Goal: Communication & Community: Share content

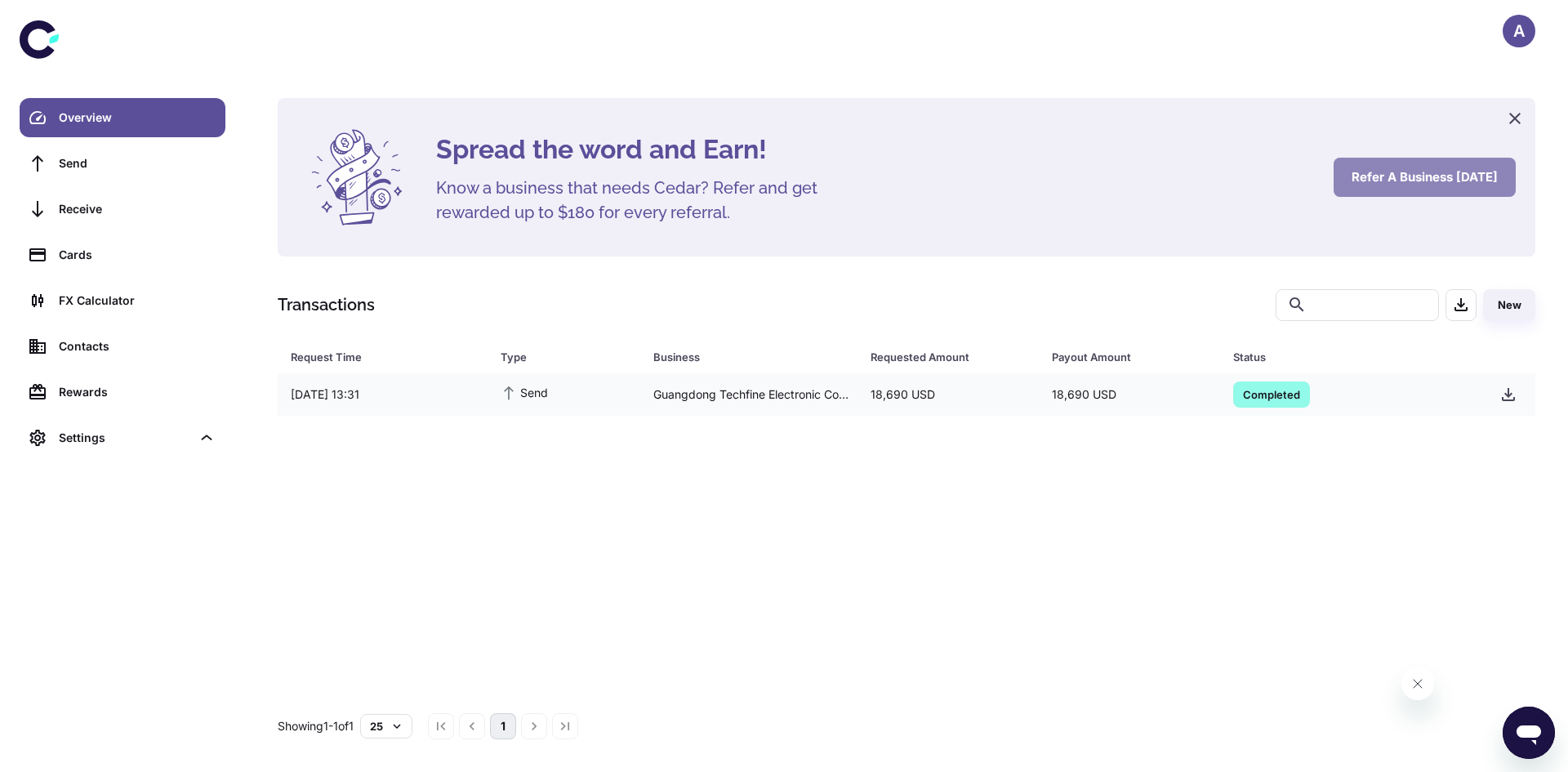
click at [1429, 174] on button "Refer a business [DATE]" at bounding box center [1424, 177] width 182 height 39
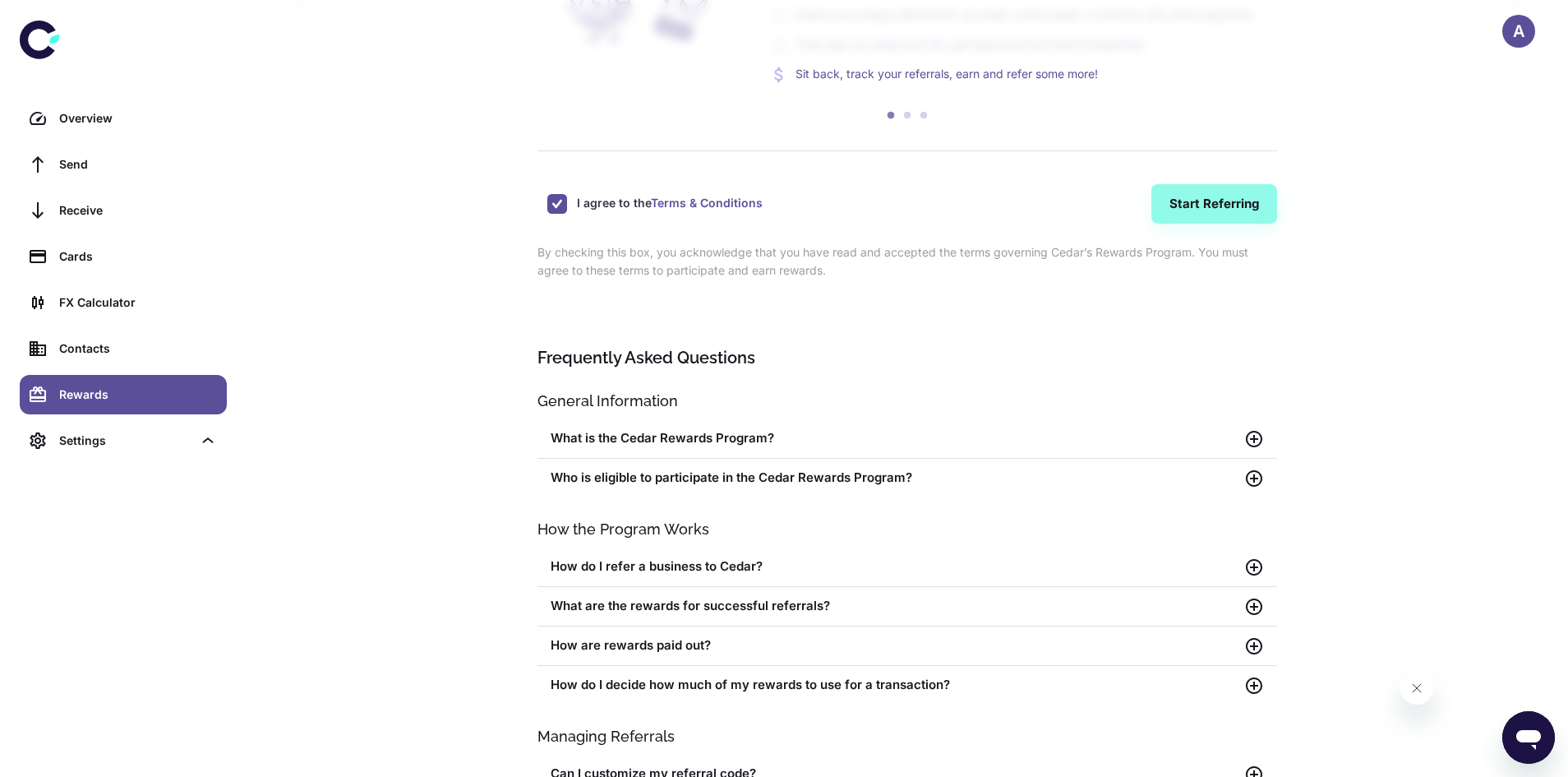
scroll to position [247, 0]
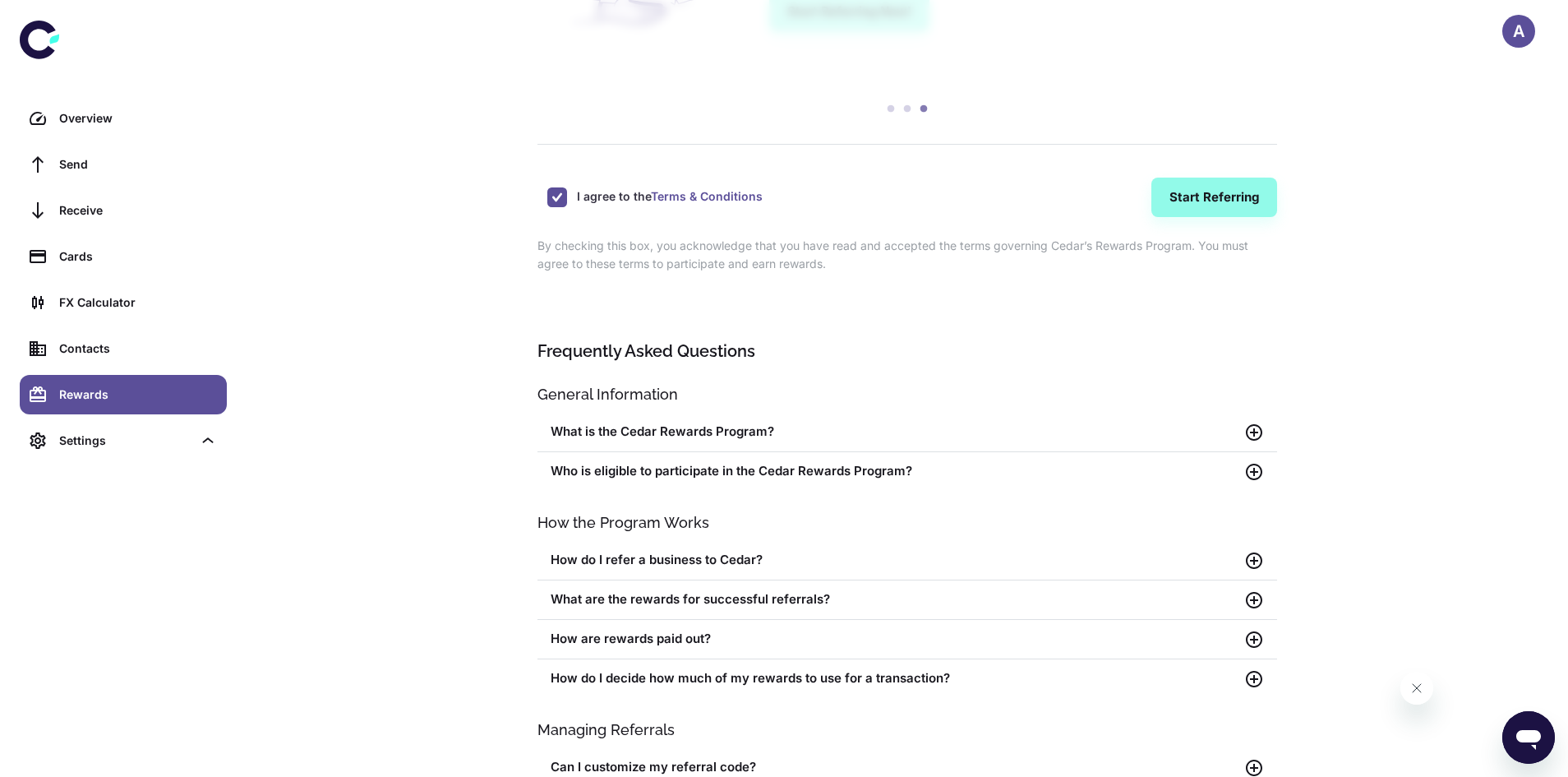
click at [1250, 443] on icon at bounding box center [1254, 432] width 20 height 20
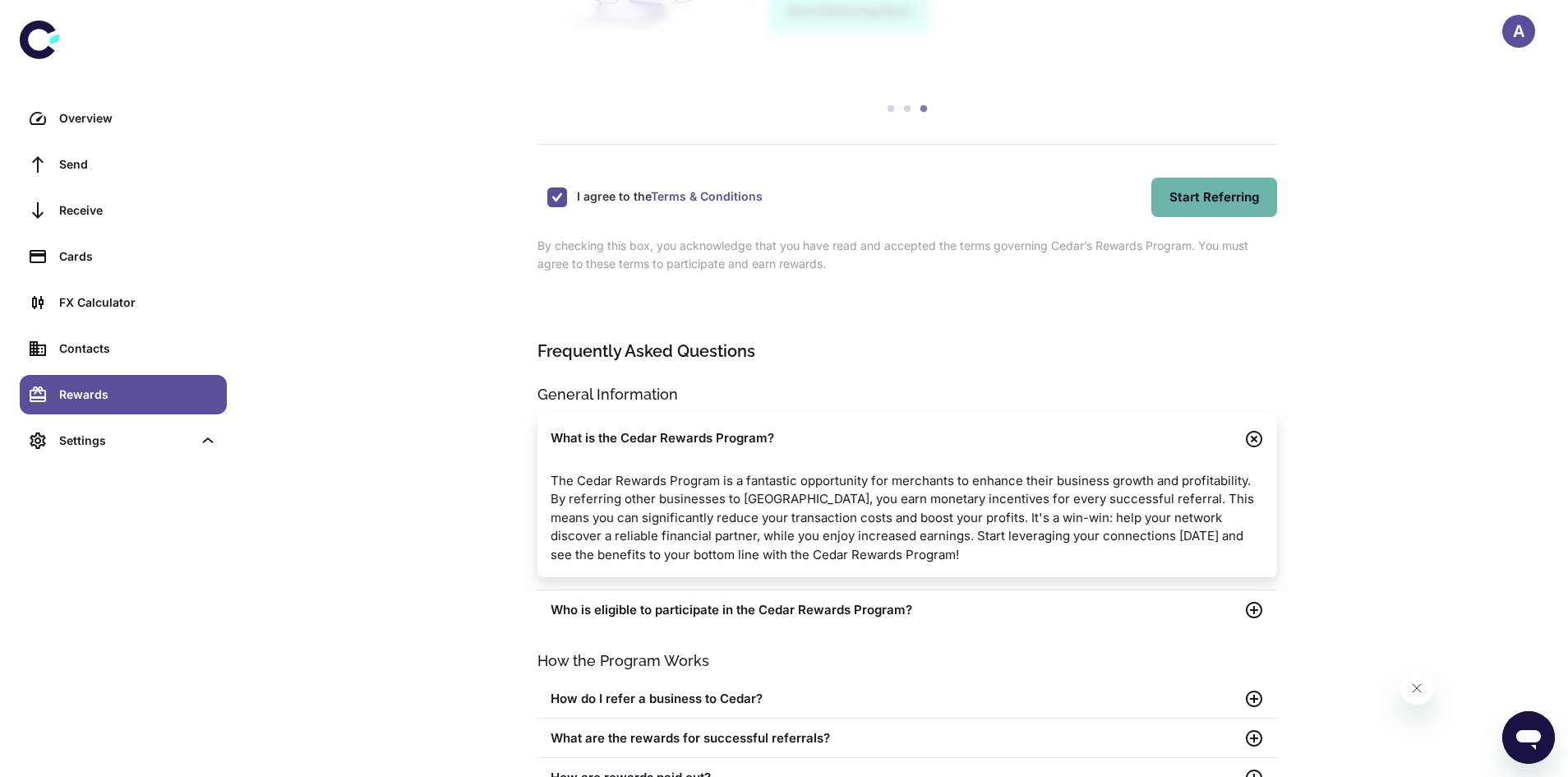
click at [1214, 205] on button "Start Referring" at bounding box center [1214, 198] width 126 height 39
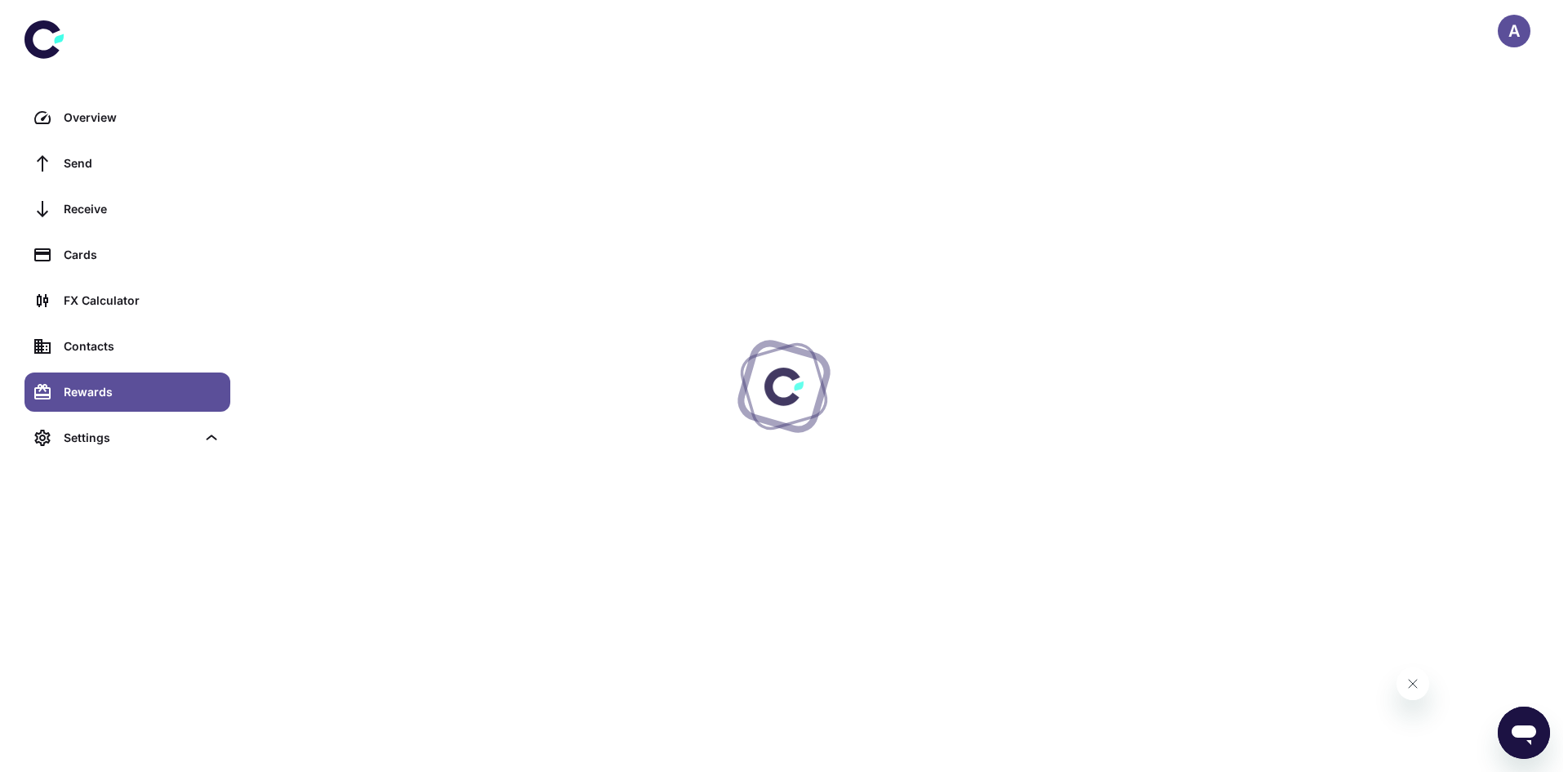
scroll to position [0, 0]
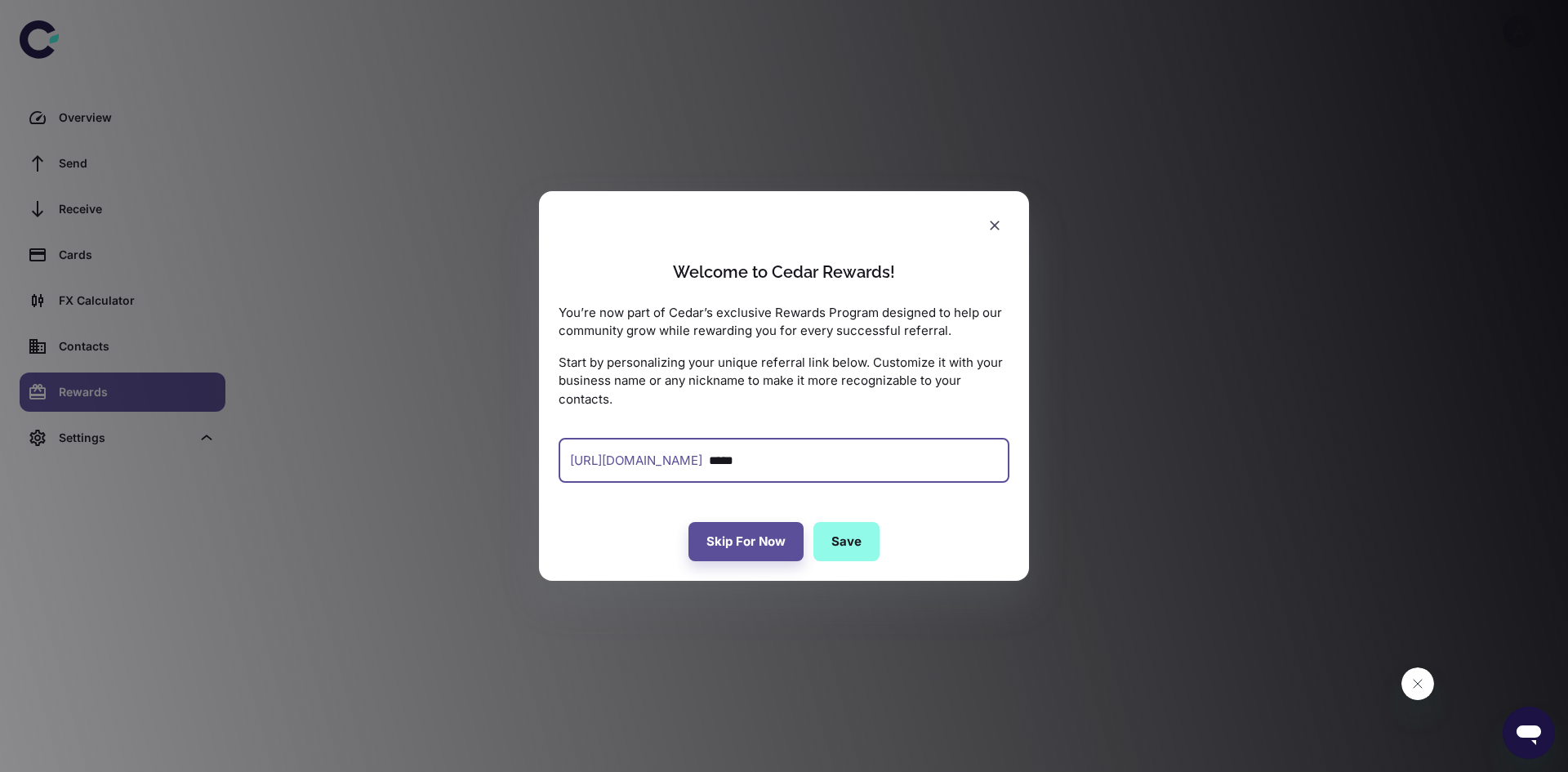
type input "*****"
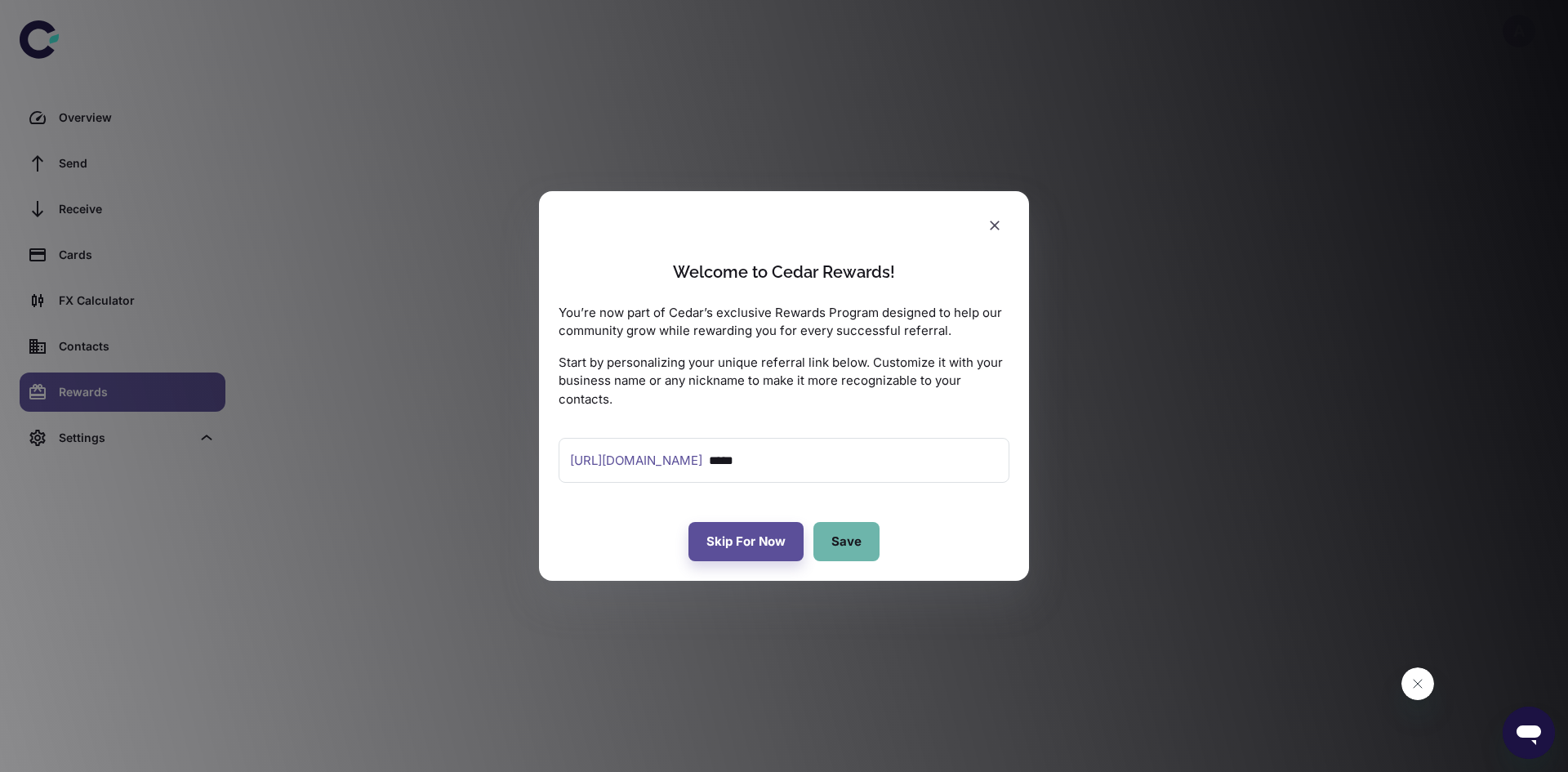
click at [853, 539] on button "Save" at bounding box center [846, 541] width 66 height 39
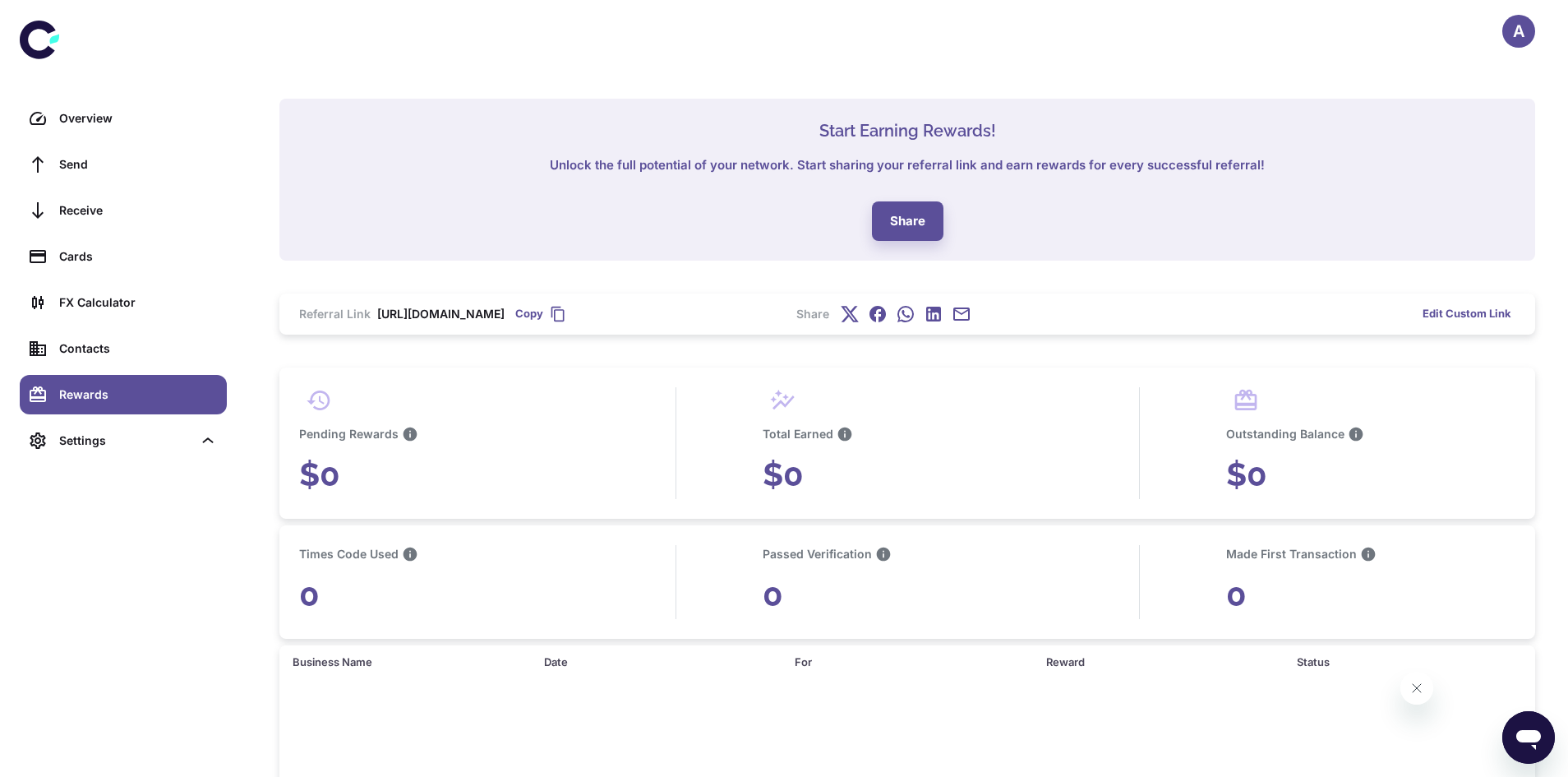
click at [564, 310] on icon "button" at bounding box center [558, 313] width 13 height 15
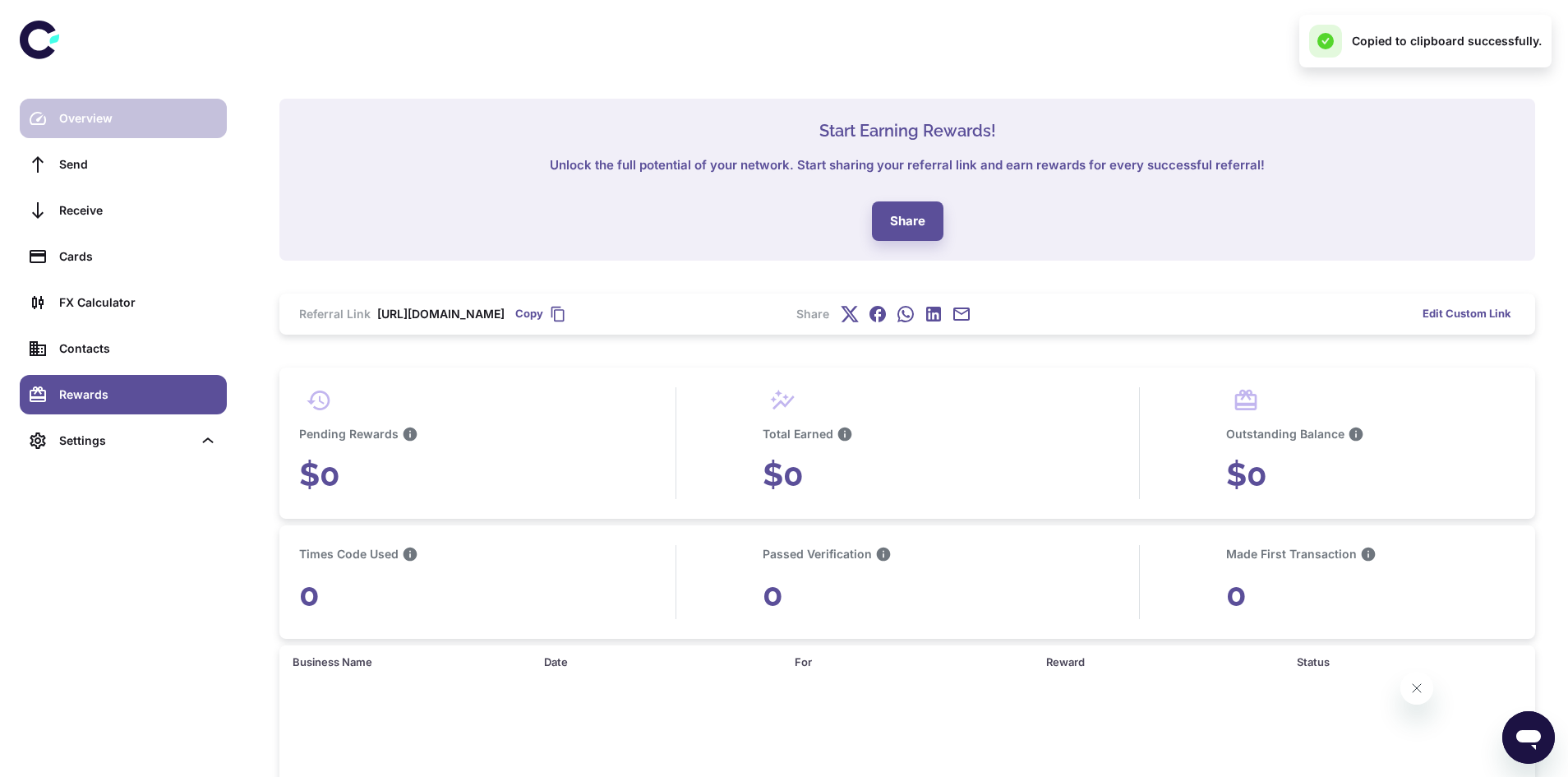
click at [87, 117] on div "Overview" at bounding box center [138, 118] width 157 height 18
